Goal: Task Accomplishment & Management: Manage account settings

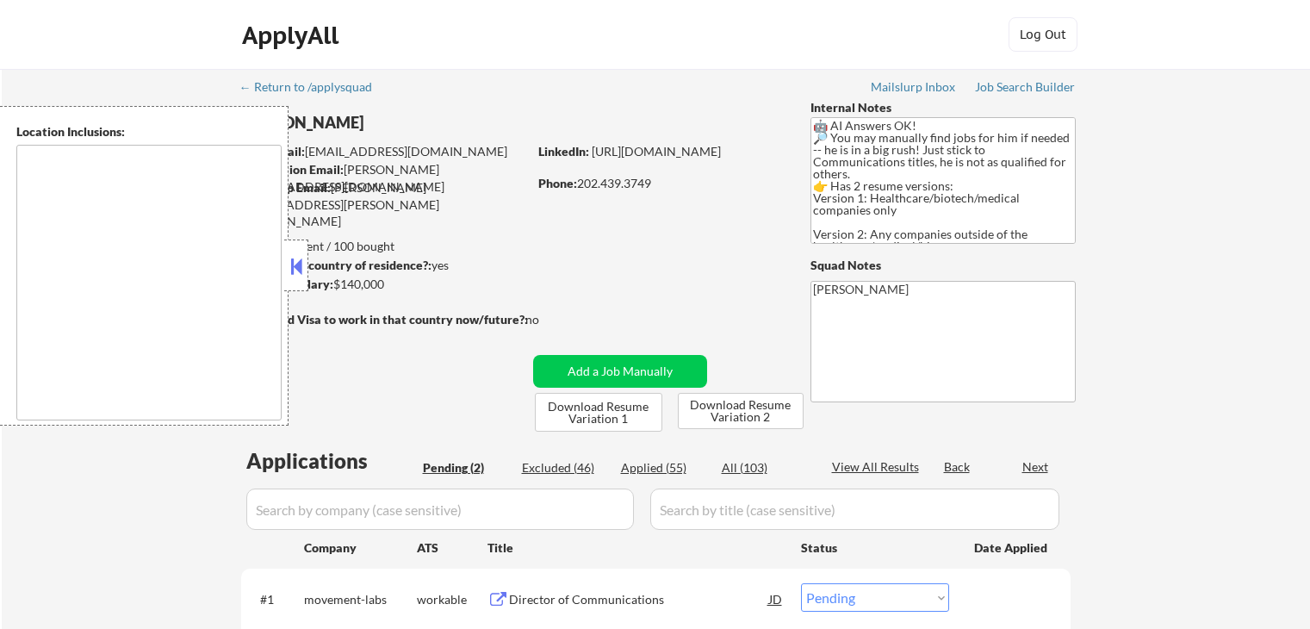
select select ""pending""
type textarea "[GEOGRAPHIC_DATA], [GEOGRAPHIC_DATA] [GEOGRAPHIC_DATA], [GEOGRAPHIC_DATA] [GEOG…"
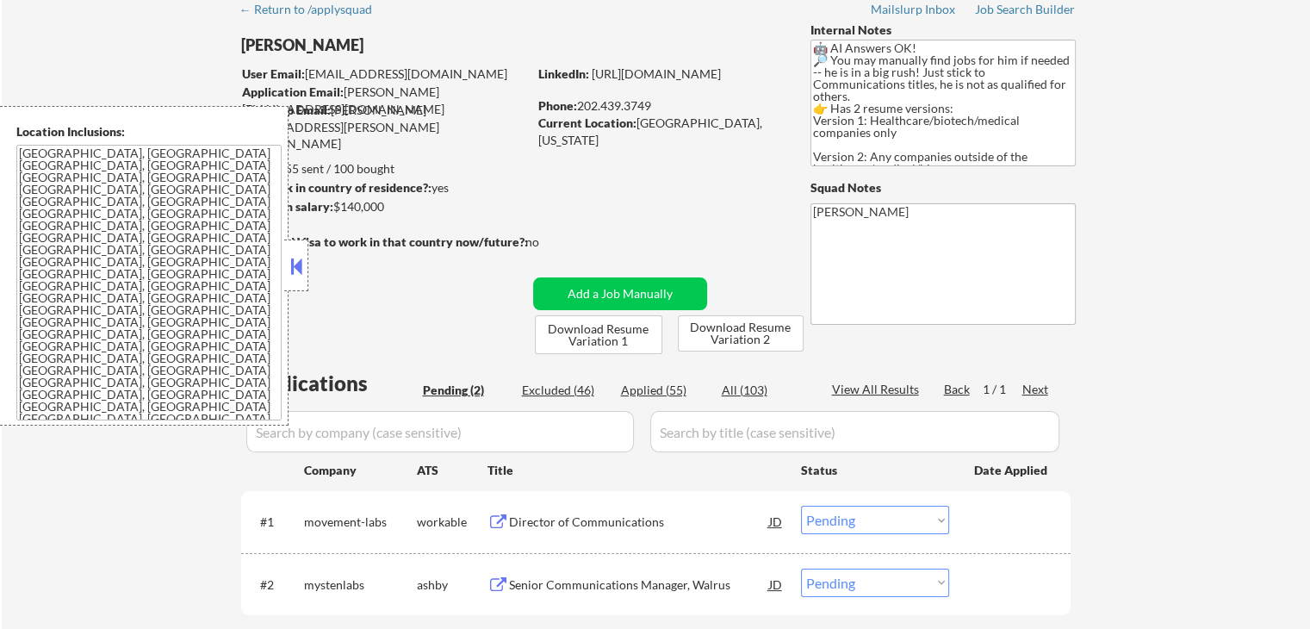
scroll to position [258, 0]
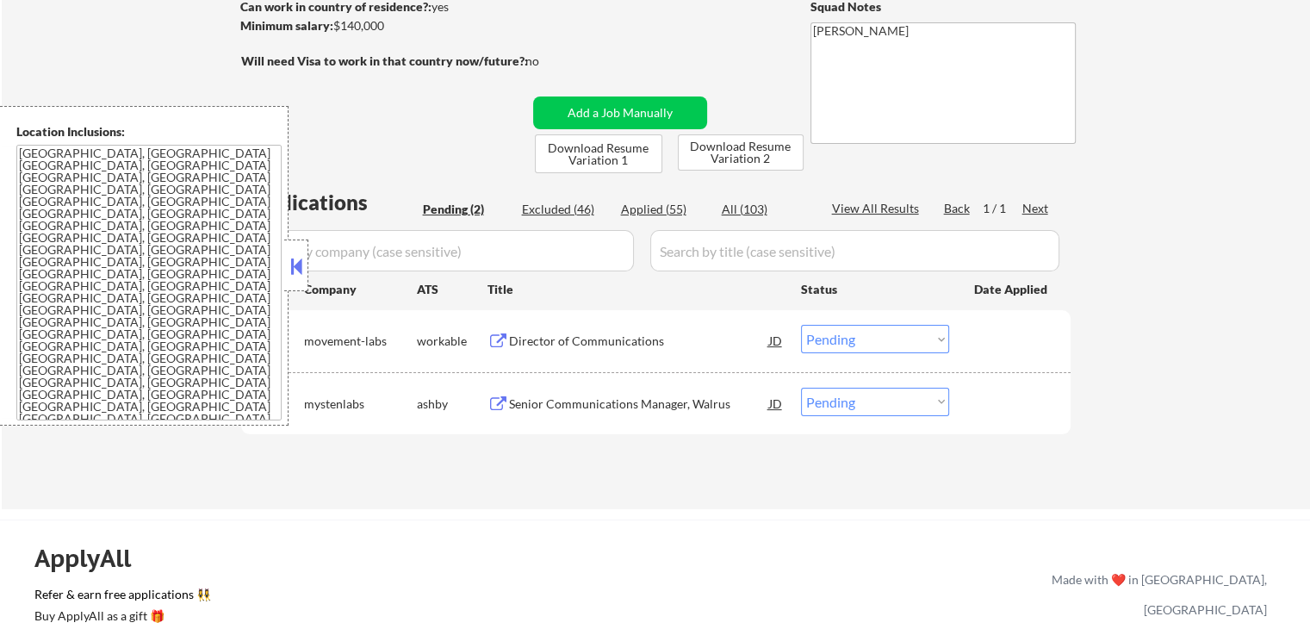
click at [512, 334] on div "Director of Communications" at bounding box center [639, 340] width 260 height 17
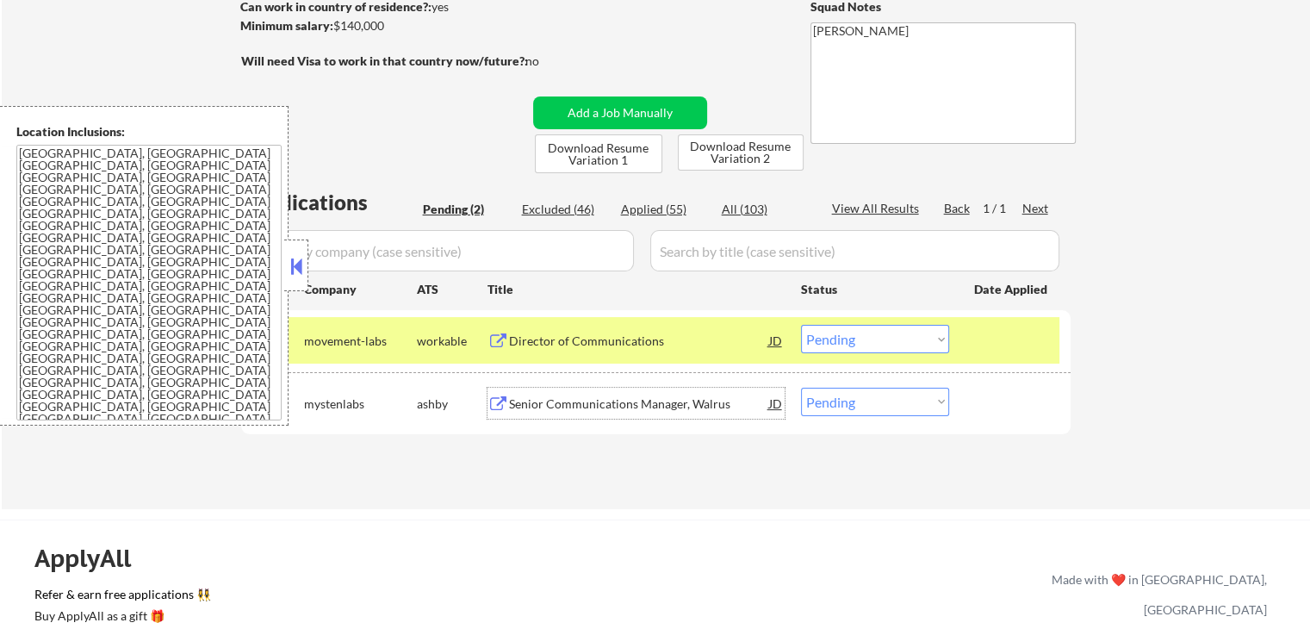
click at [673, 406] on div "Senior Communications Manager, Walrus" at bounding box center [639, 403] width 260 height 17
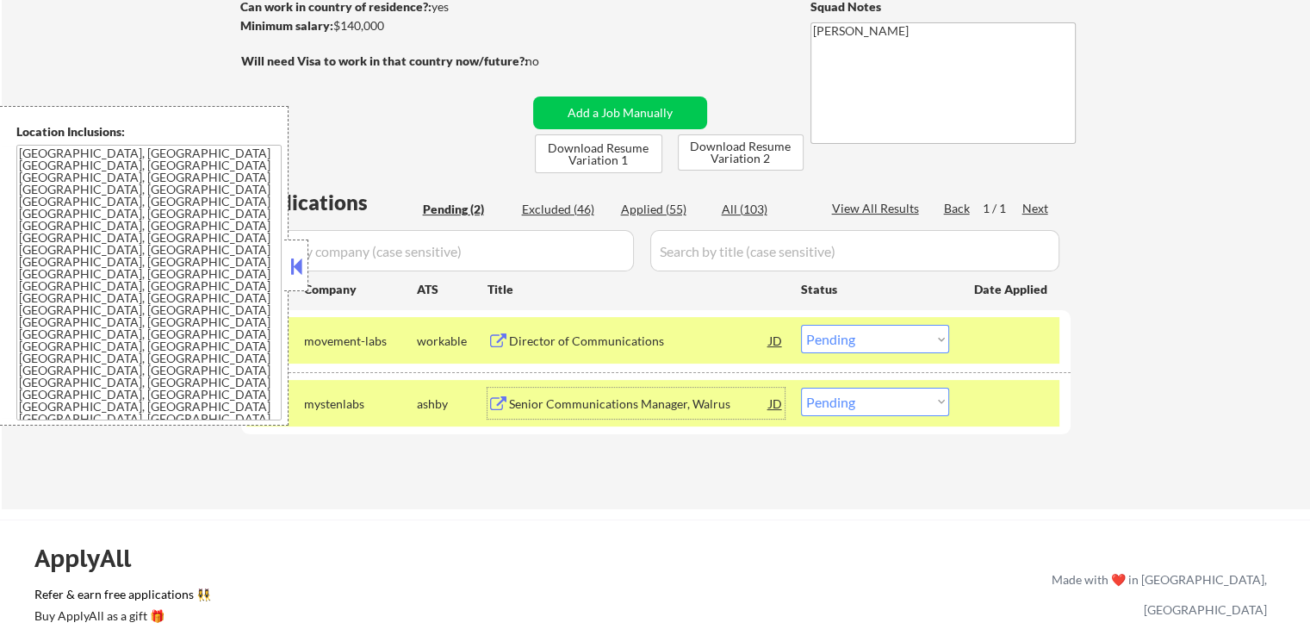
click at [890, 344] on select "Choose an option... Pending Applied Excluded (Questions) Excluded (Expired) Exc…" at bounding box center [875, 339] width 148 height 28
click at [801, 325] on select "Choose an option... Pending Applied Excluded (Questions) Excluded (Expired) Exc…" at bounding box center [875, 339] width 148 height 28
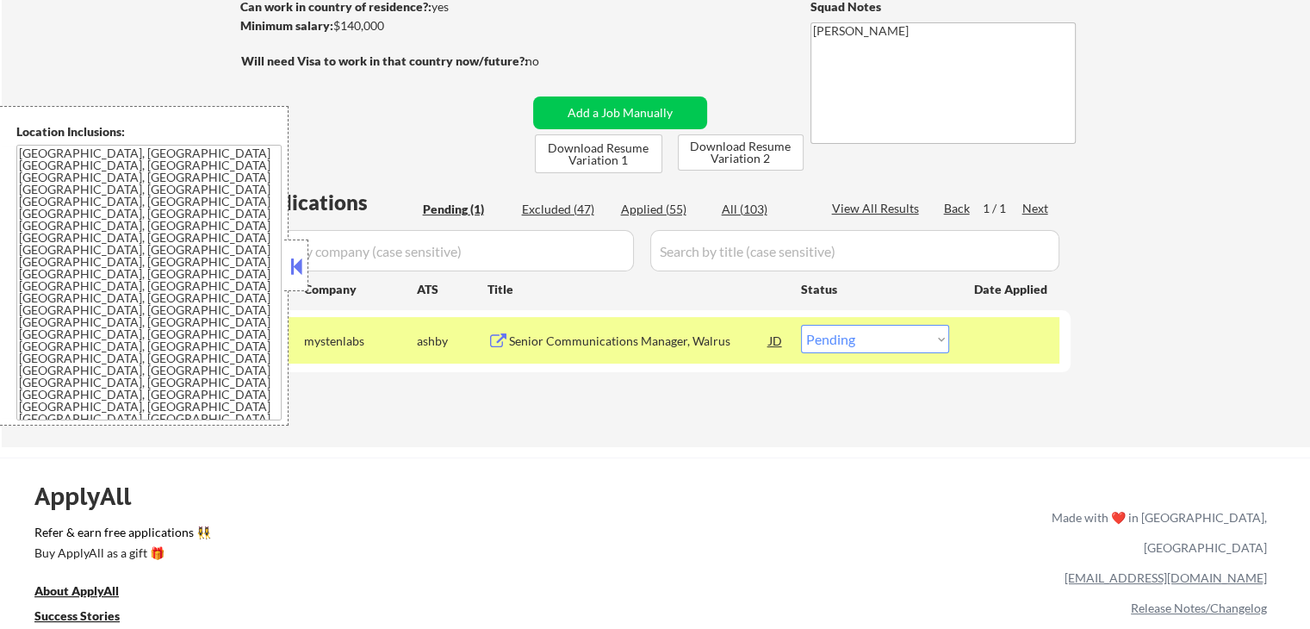
click at [853, 351] on select "Choose an option... Pending Applied Excluded (Questions) Excluded (Expired) Exc…" at bounding box center [875, 339] width 148 height 28
select select ""applied""
click at [801, 325] on select "Choose an option... Pending Applied Excluded (Questions) Excluded (Expired) Exc…" at bounding box center [875, 339] width 148 height 28
